Goal: Information Seeking & Learning: Compare options

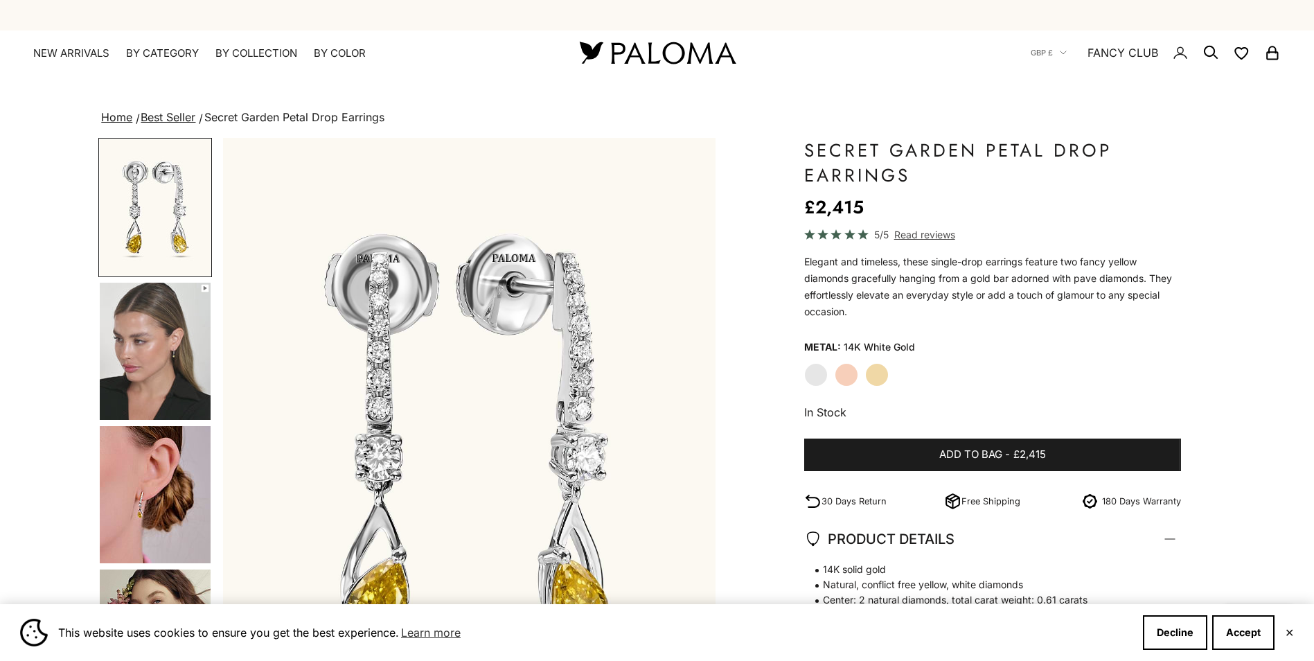
click at [195, 382] on img "Go to item 4" at bounding box center [155, 351] width 111 height 137
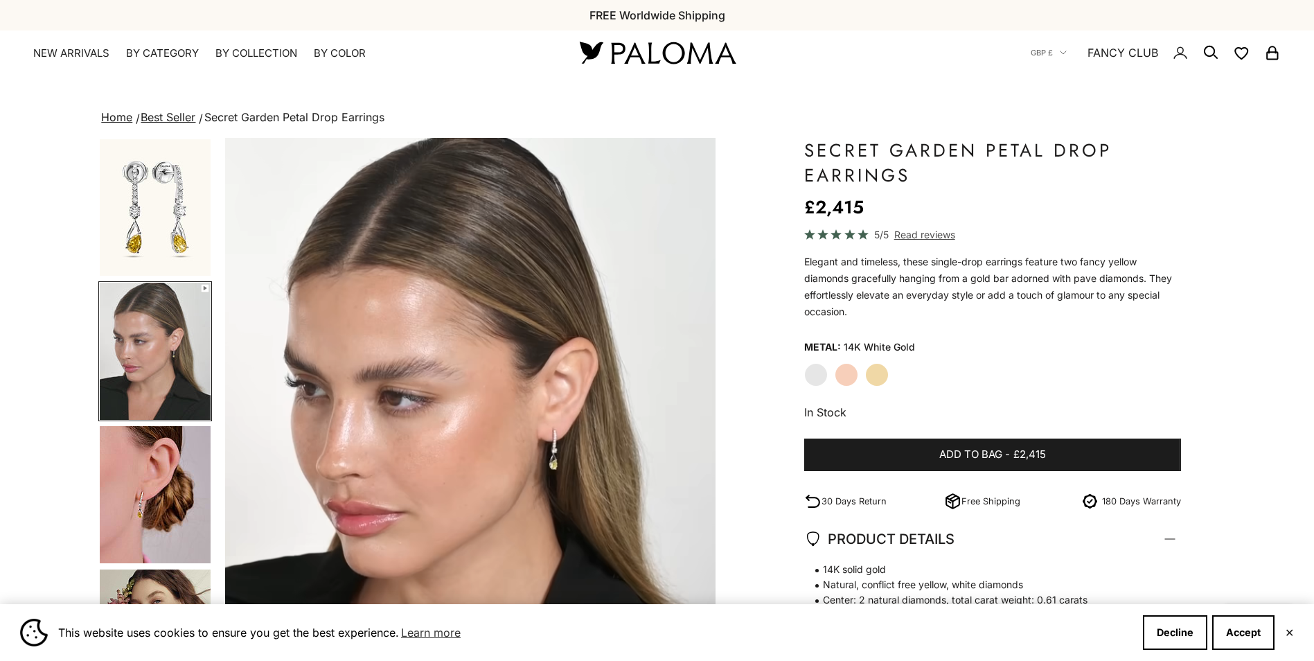
scroll to position [0, 509]
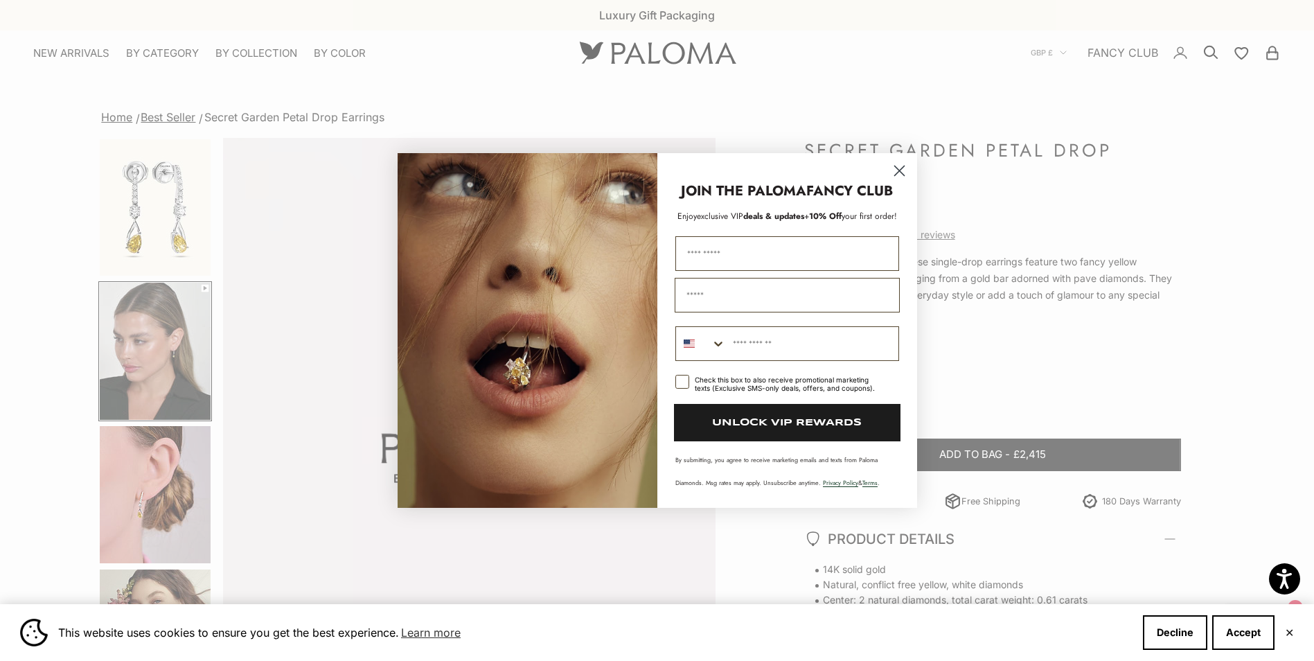
click at [901, 168] on circle "Close dialog" at bounding box center [899, 170] width 23 height 23
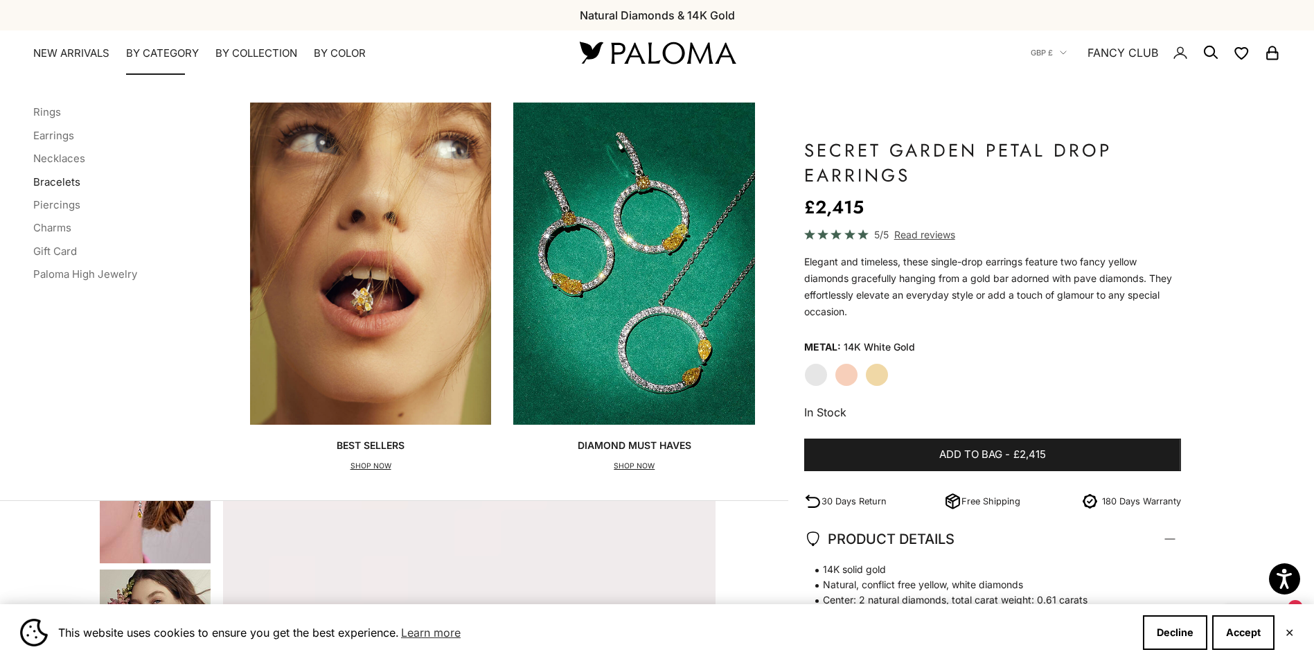
click at [59, 182] on link "Bracelets" at bounding box center [56, 181] width 47 height 13
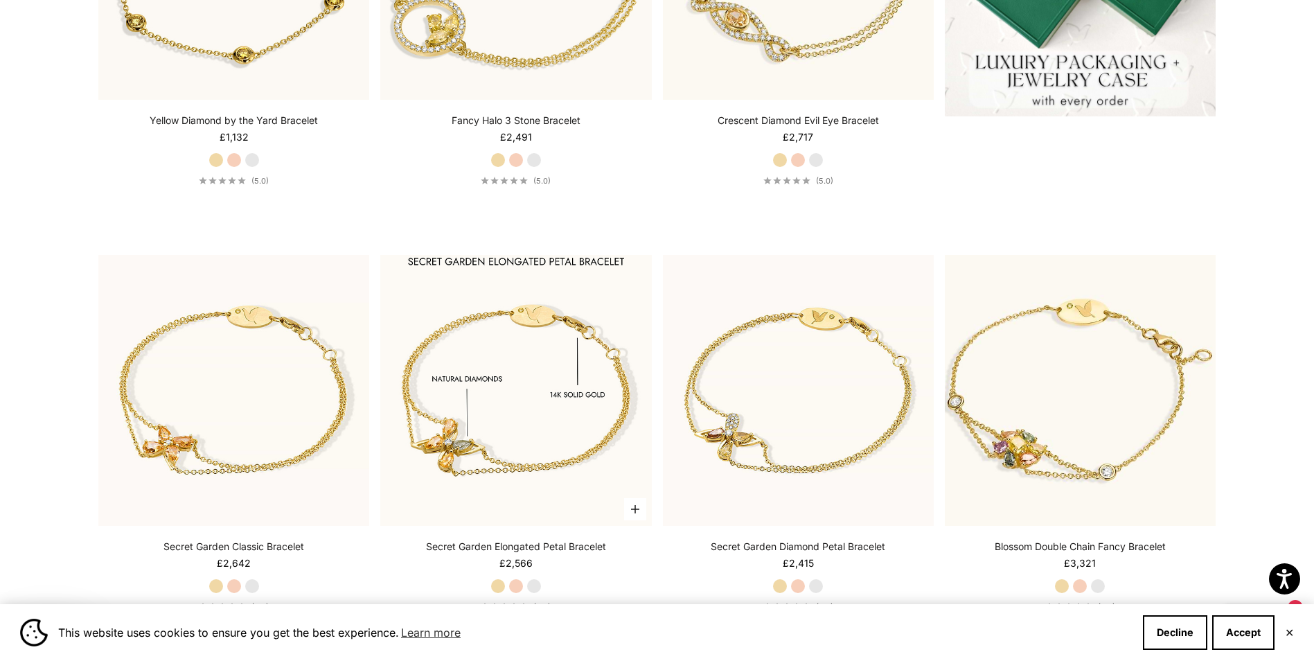
scroll to position [693, 0]
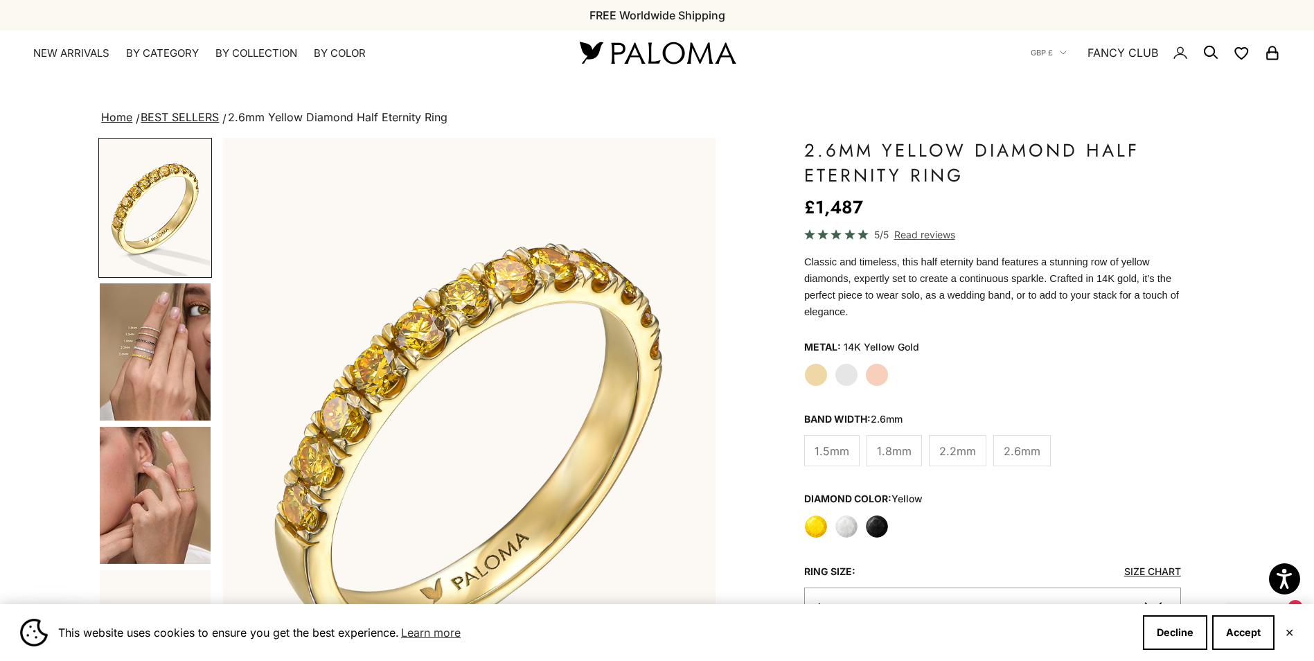
click at [846, 517] on label "White" at bounding box center [847, 527] width 24 height 24
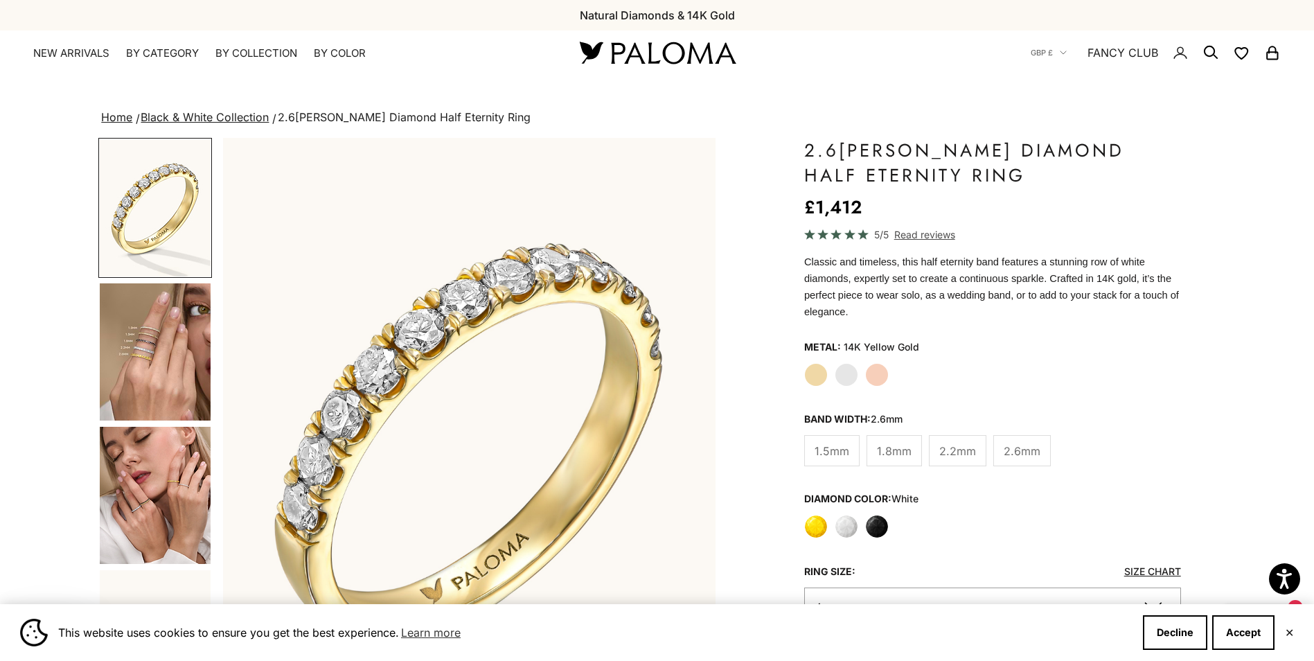
click at [168, 357] on img "Go to item 4" at bounding box center [155, 351] width 111 height 137
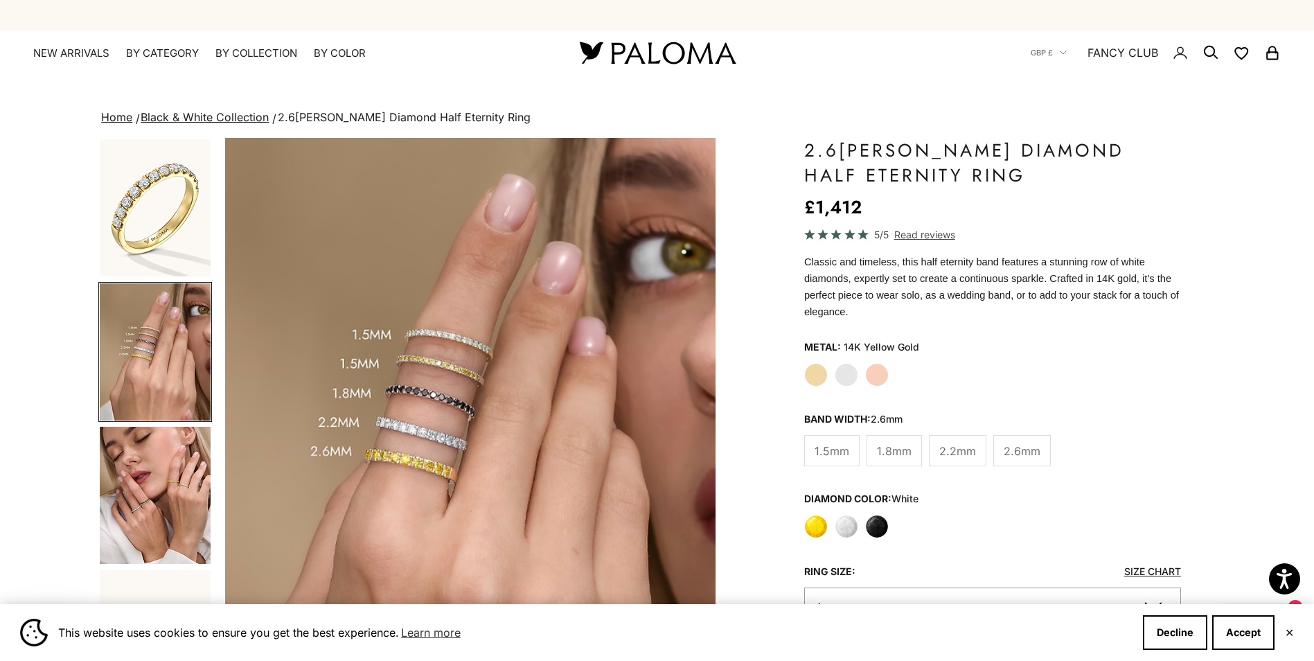
scroll to position [0, 509]
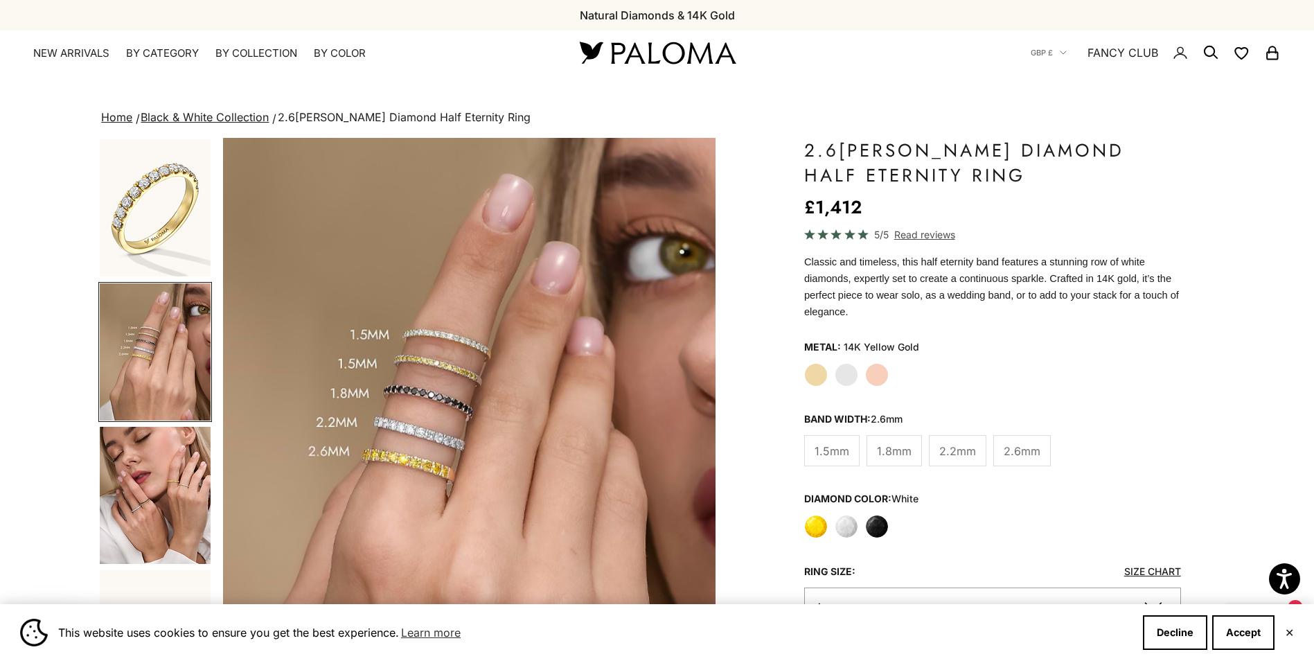
click at [839, 442] on span "1.5mm" at bounding box center [832, 451] width 35 height 18
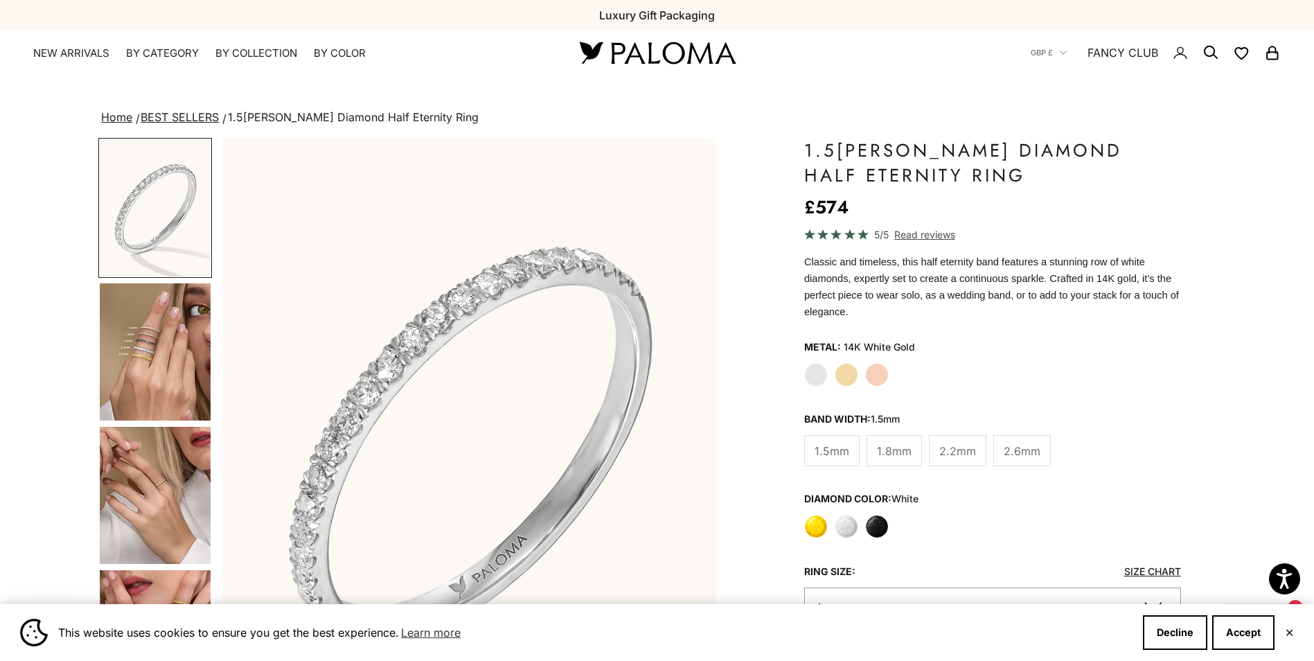
click at [963, 442] on span "2.2mm" at bounding box center [957, 451] width 37 height 18
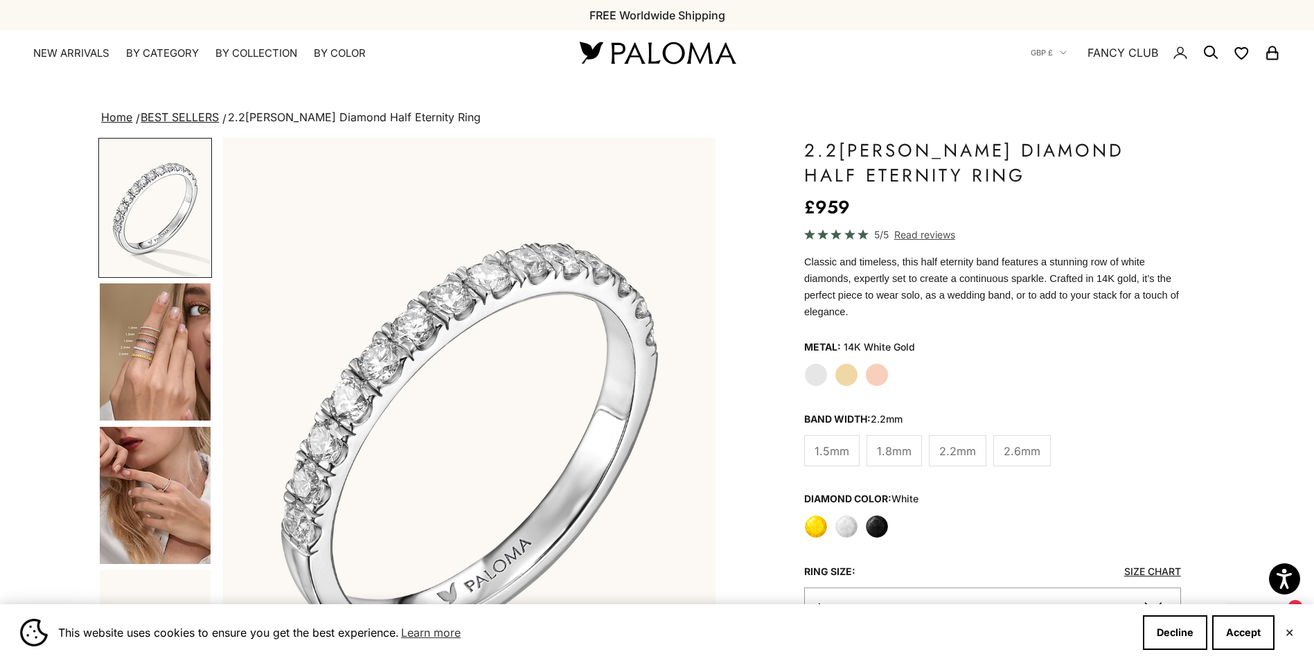
click at [847, 442] on span "1.5mm" at bounding box center [832, 451] width 35 height 18
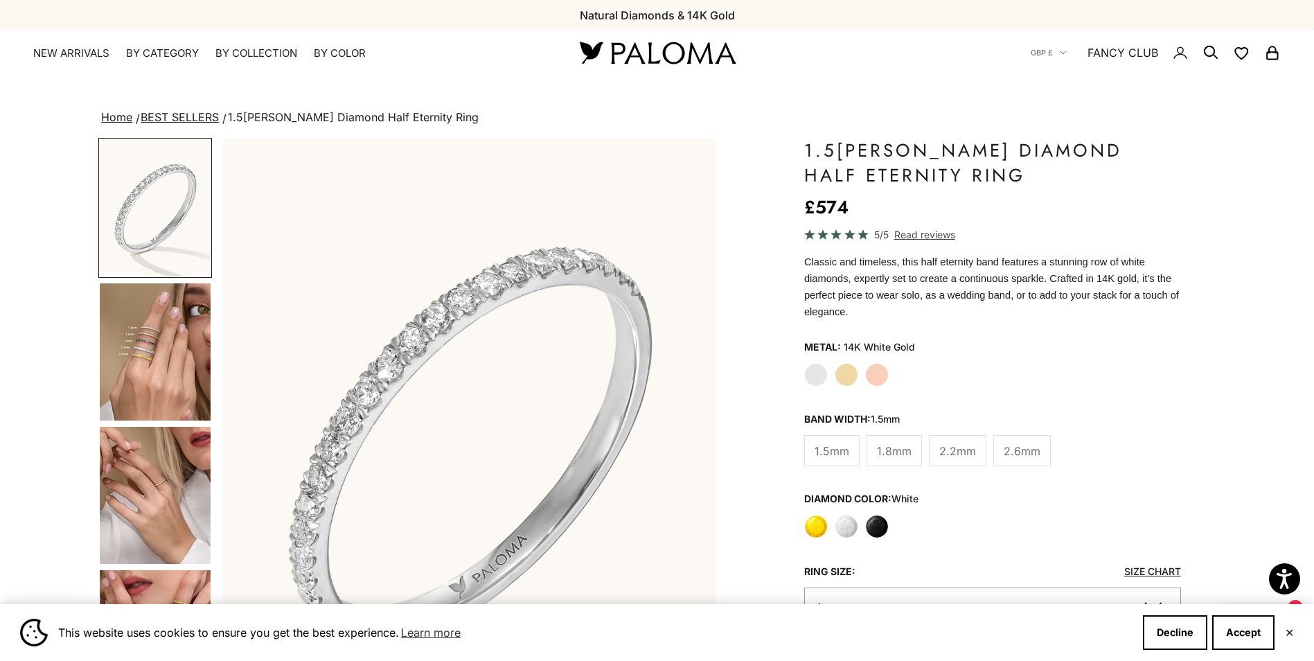
click at [1034, 442] on span "2.6mm" at bounding box center [1022, 451] width 37 height 18
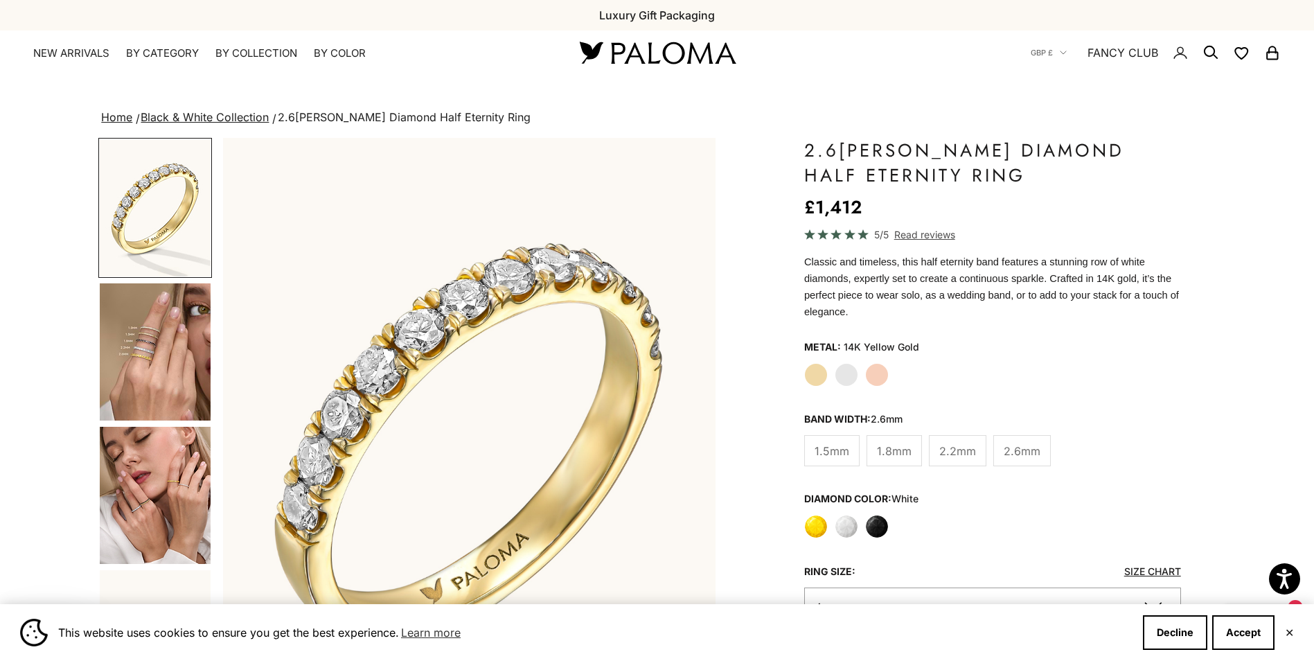
click at [143, 355] on img "Go to item 4" at bounding box center [155, 351] width 111 height 137
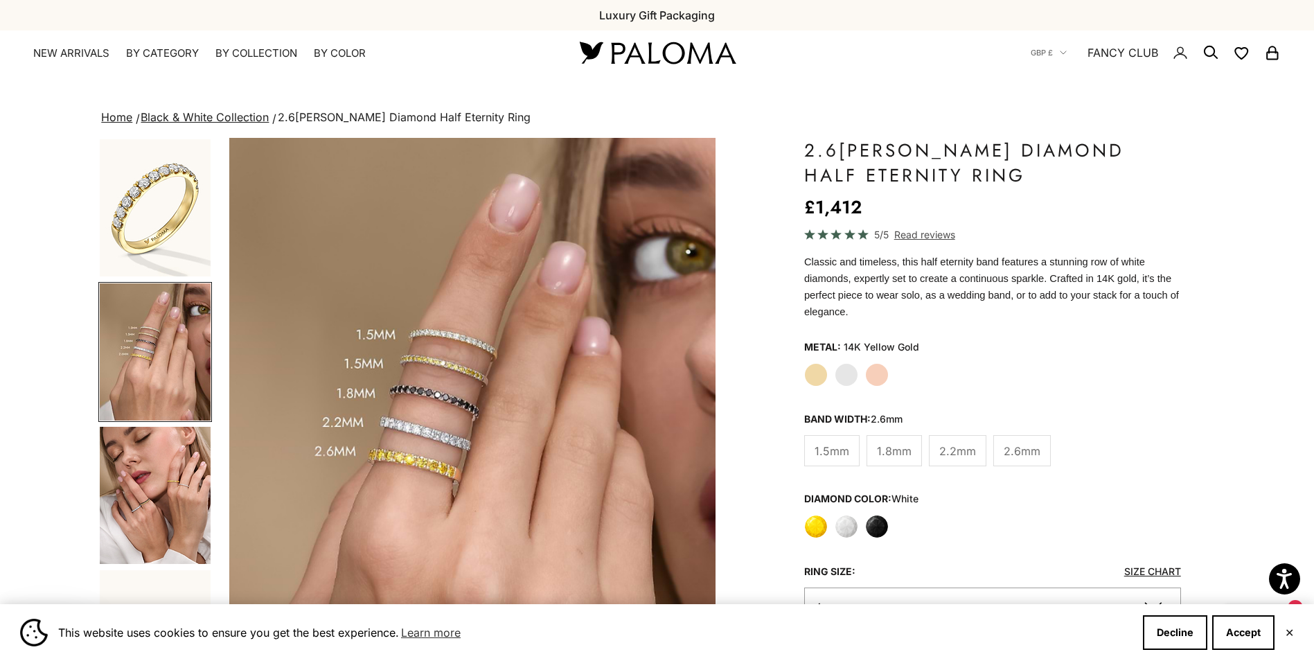
scroll to position [0, 509]
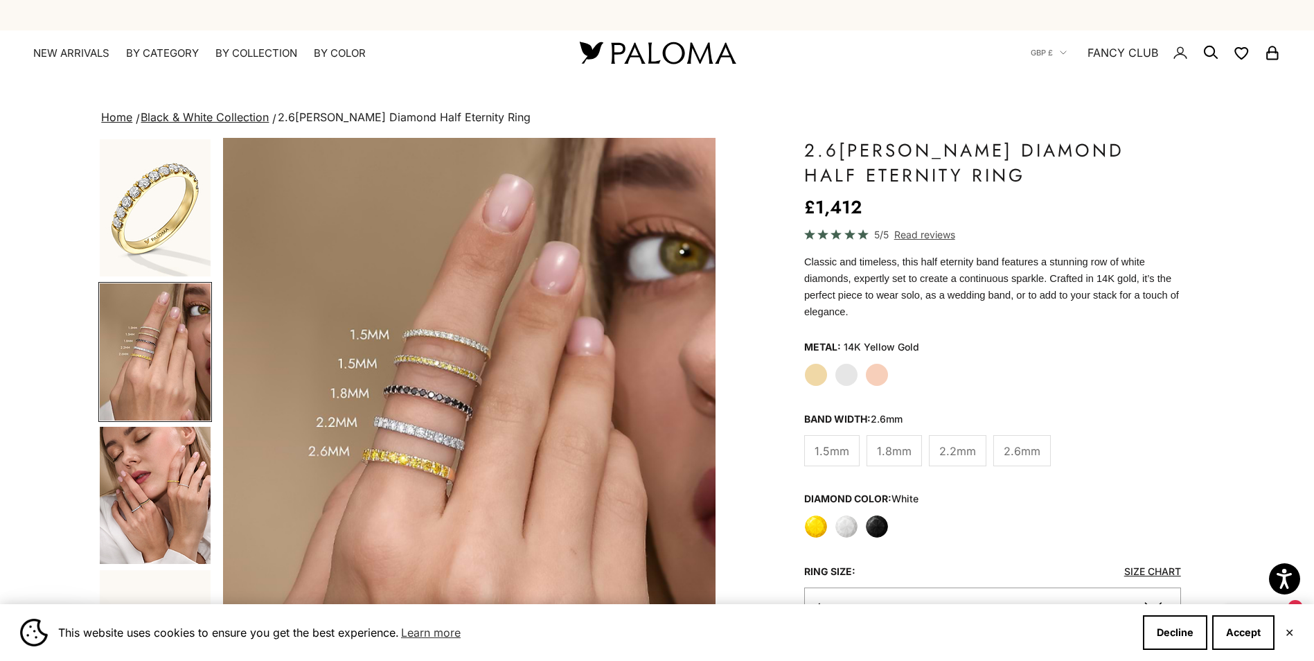
click at [896, 442] on span "1.8mm" at bounding box center [894, 451] width 35 height 18
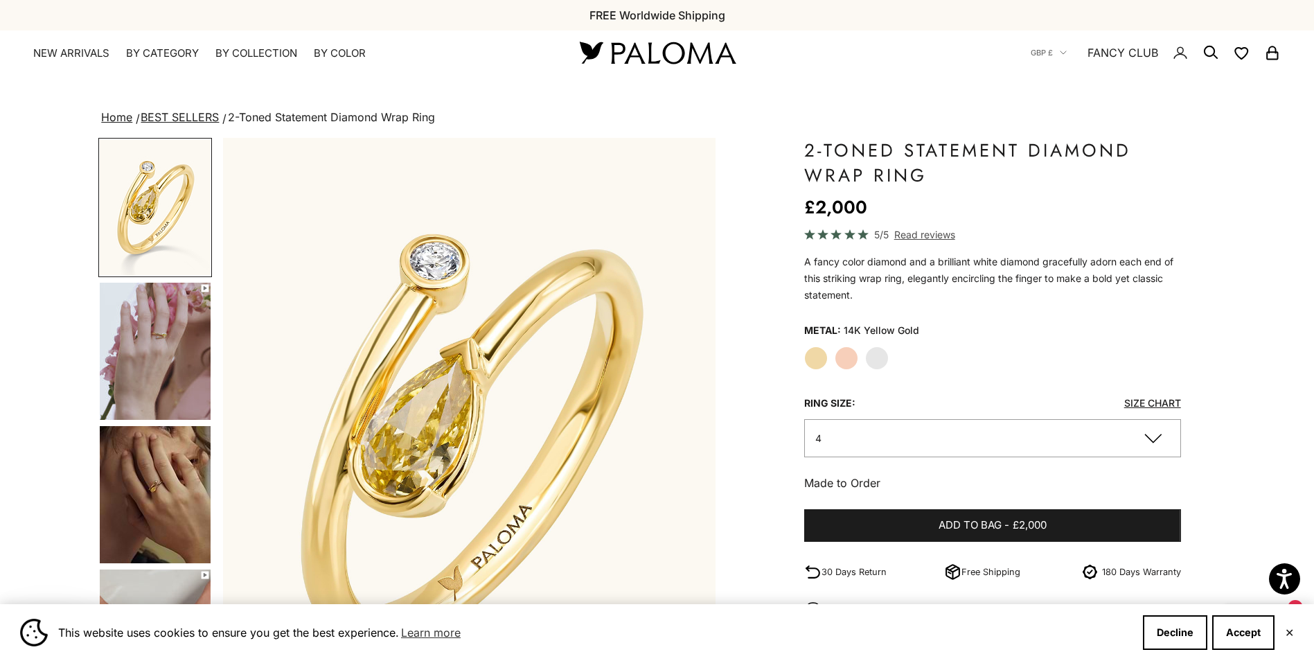
click at [888, 354] on label "White Gold" at bounding box center [877, 358] width 24 height 24
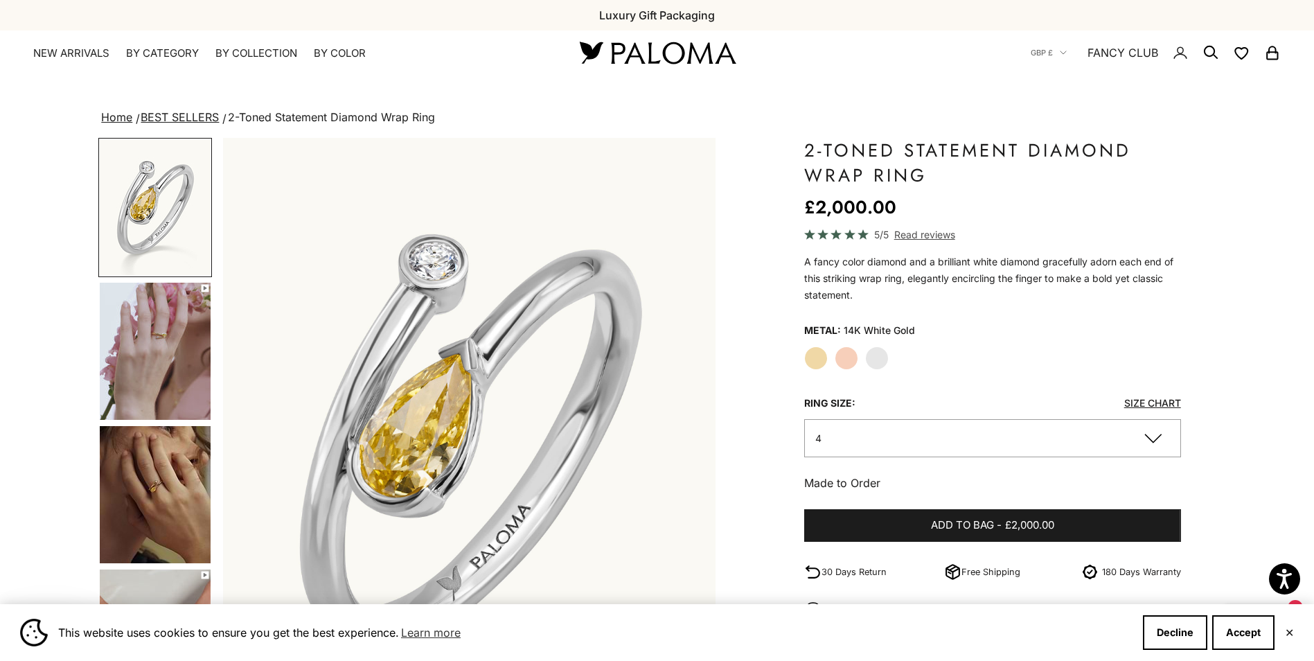
click at [811, 357] on label "Yellow Gold" at bounding box center [816, 358] width 24 height 24
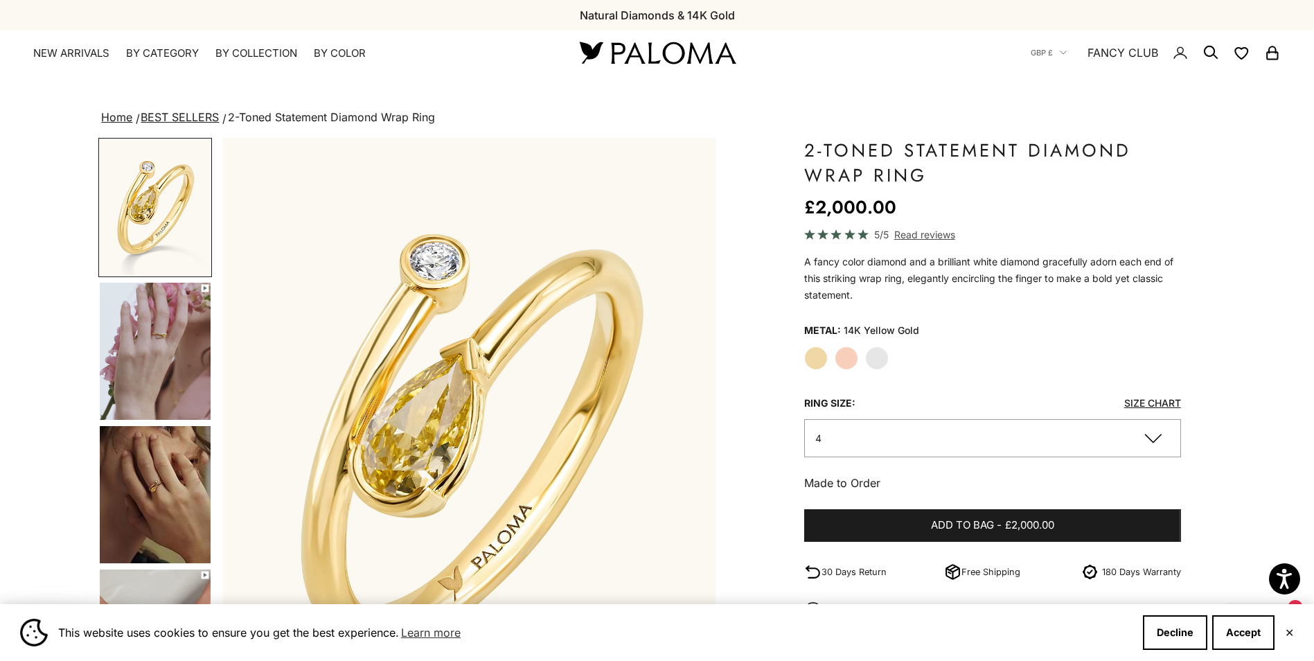
click at [138, 533] on img "Go to item 5" at bounding box center [155, 494] width 111 height 137
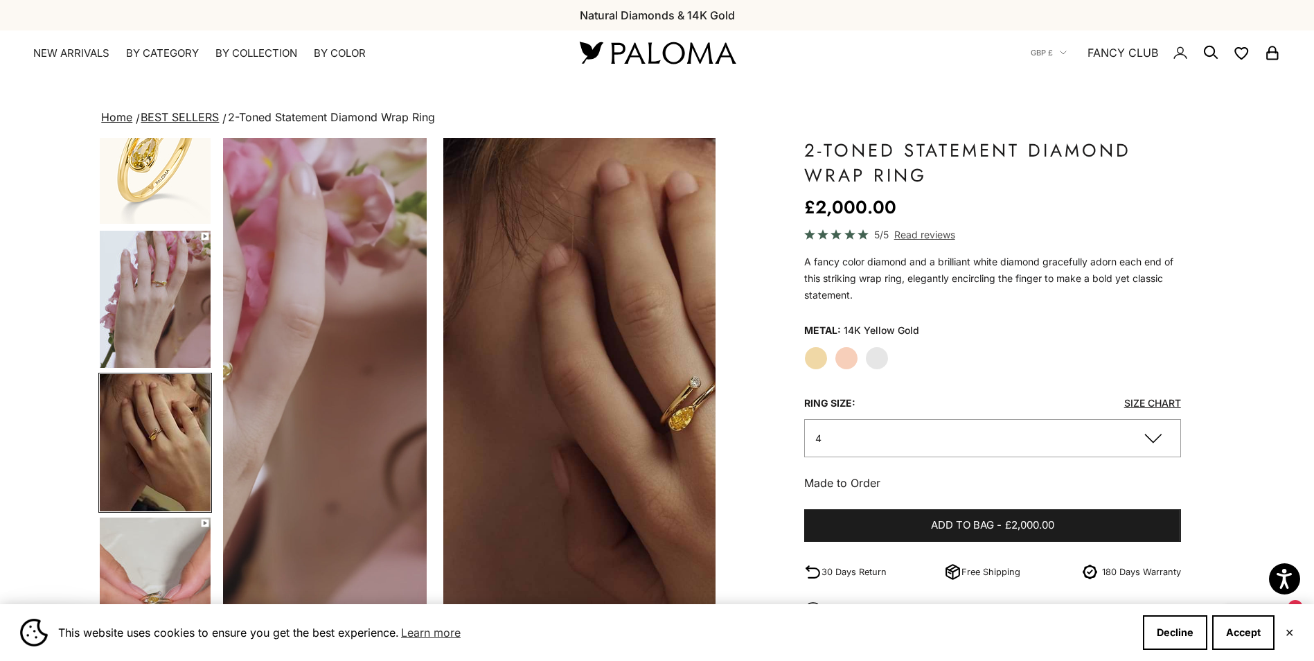
scroll to position [0, 1018]
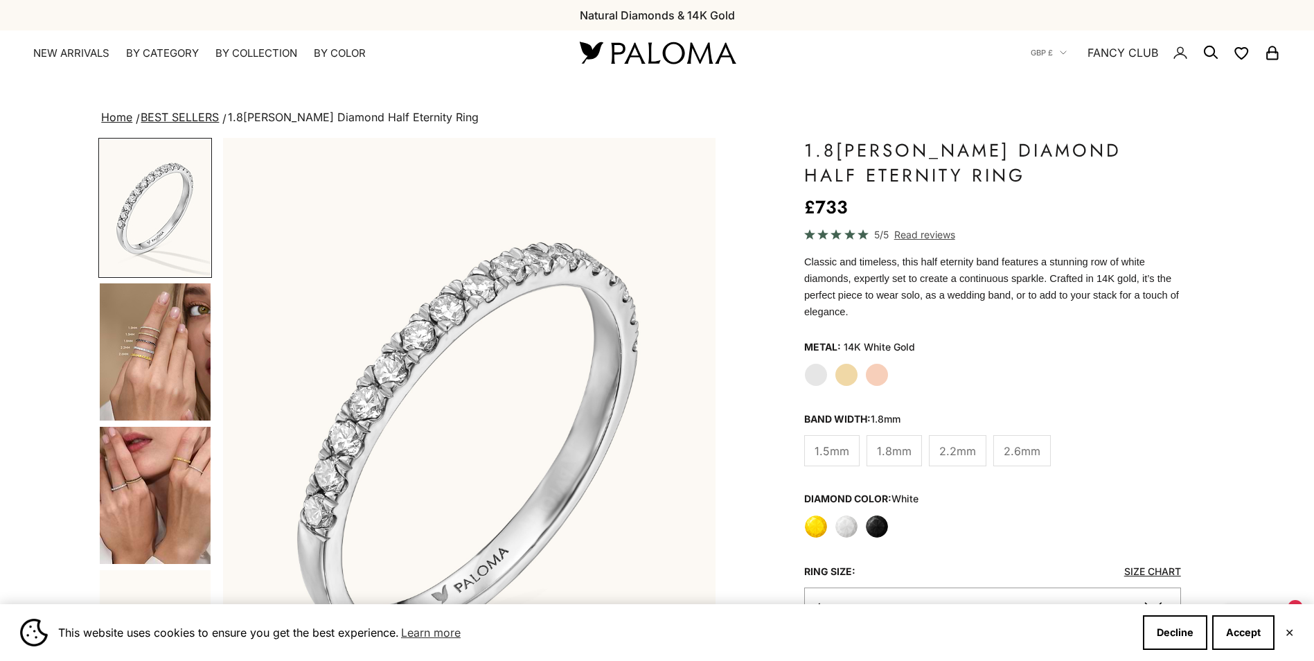
click at [196, 356] on img "Go to item 4" at bounding box center [155, 351] width 111 height 137
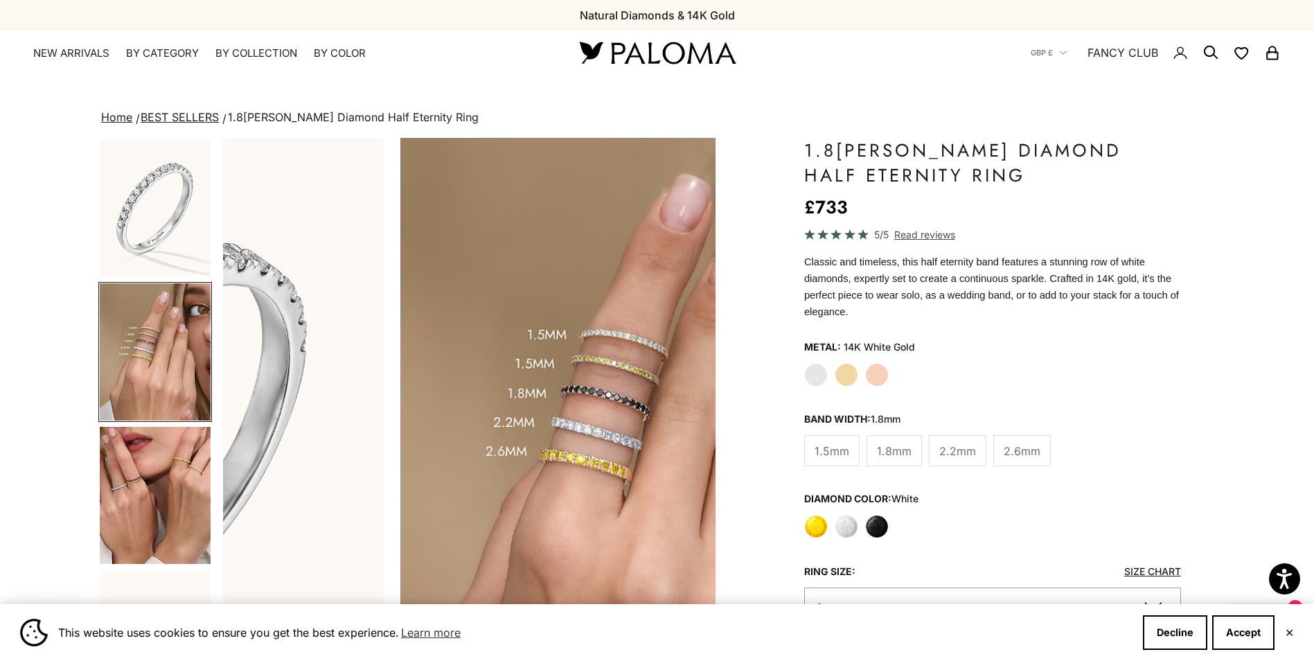
scroll to position [0, 509]
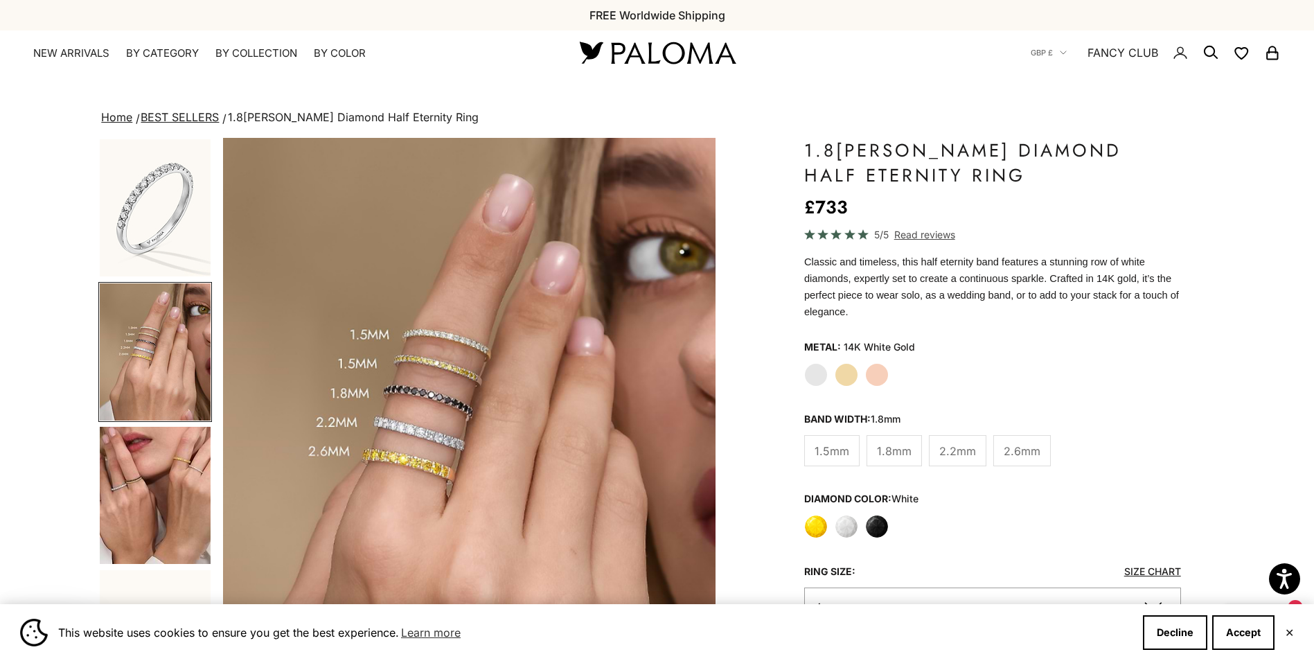
click at [969, 442] on span "2.2mm" at bounding box center [957, 451] width 37 height 18
